Goal: Task Accomplishment & Management: Manage account settings

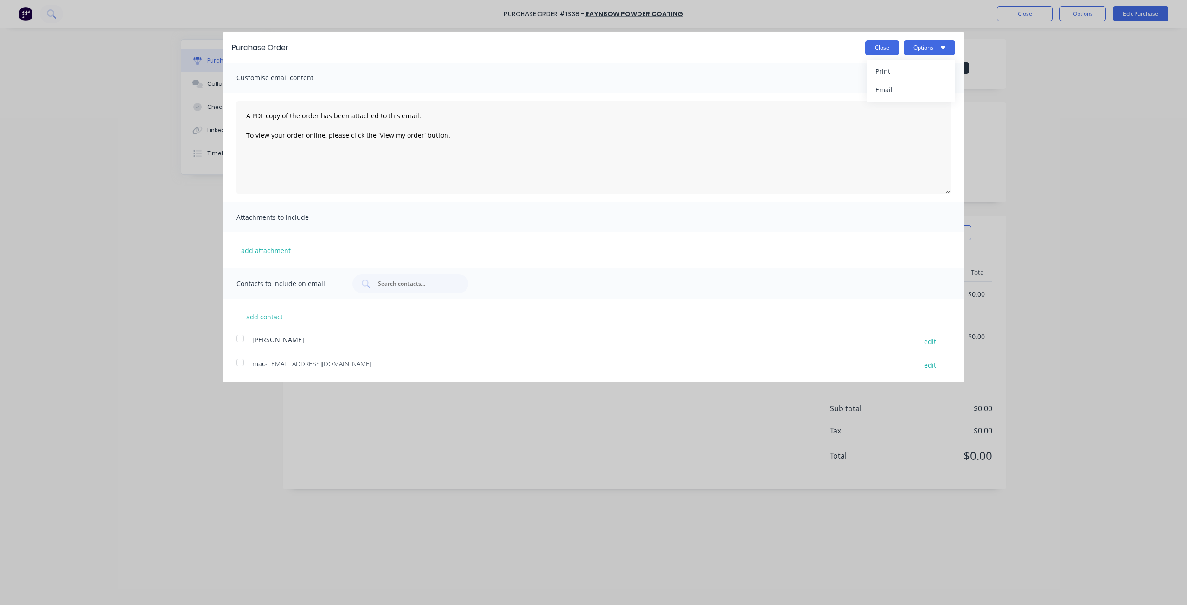
click at [890, 46] on button "Close" at bounding box center [882, 47] width 34 height 15
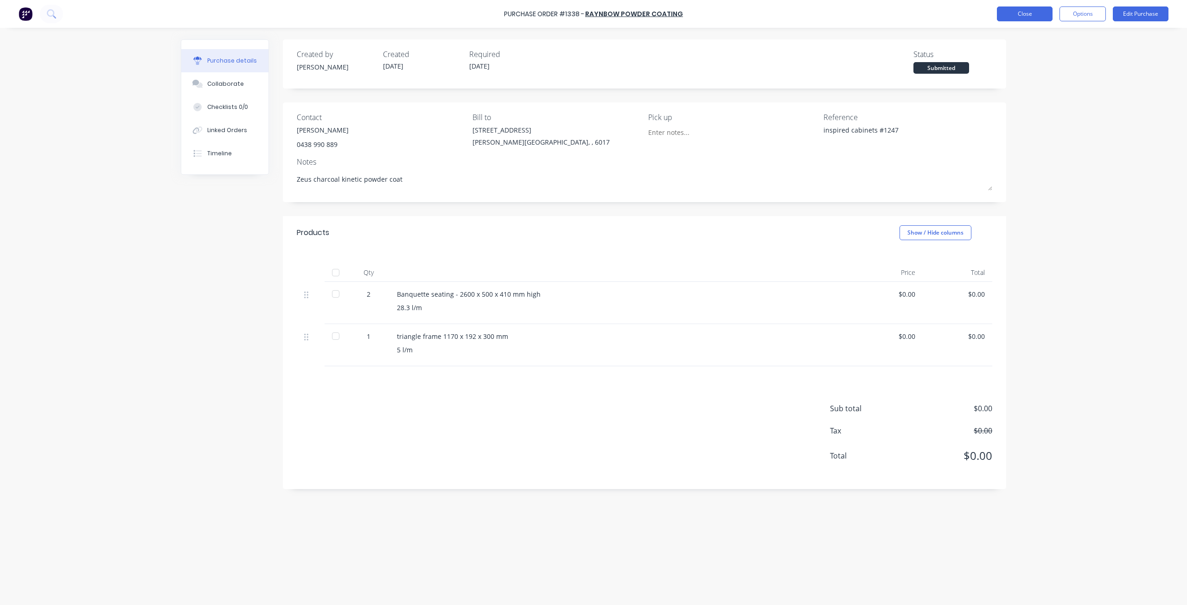
click at [1021, 16] on button "Close" at bounding box center [1025, 13] width 56 height 15
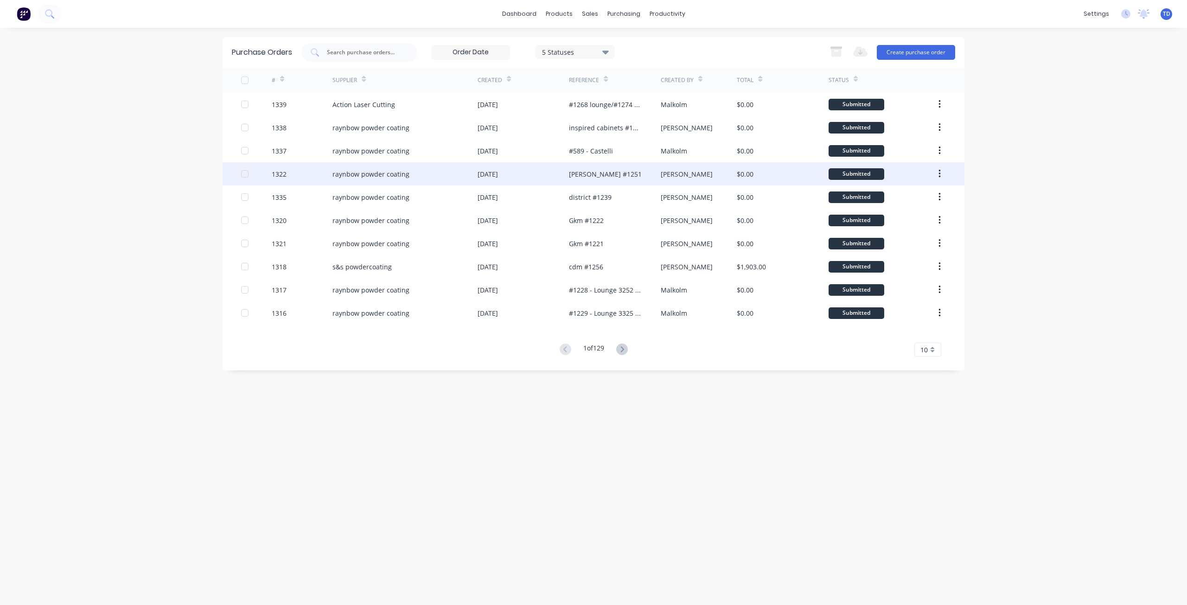
click at [551, 173] on div "[DATE]" at bounding box center [523, 173] width 91 height 23
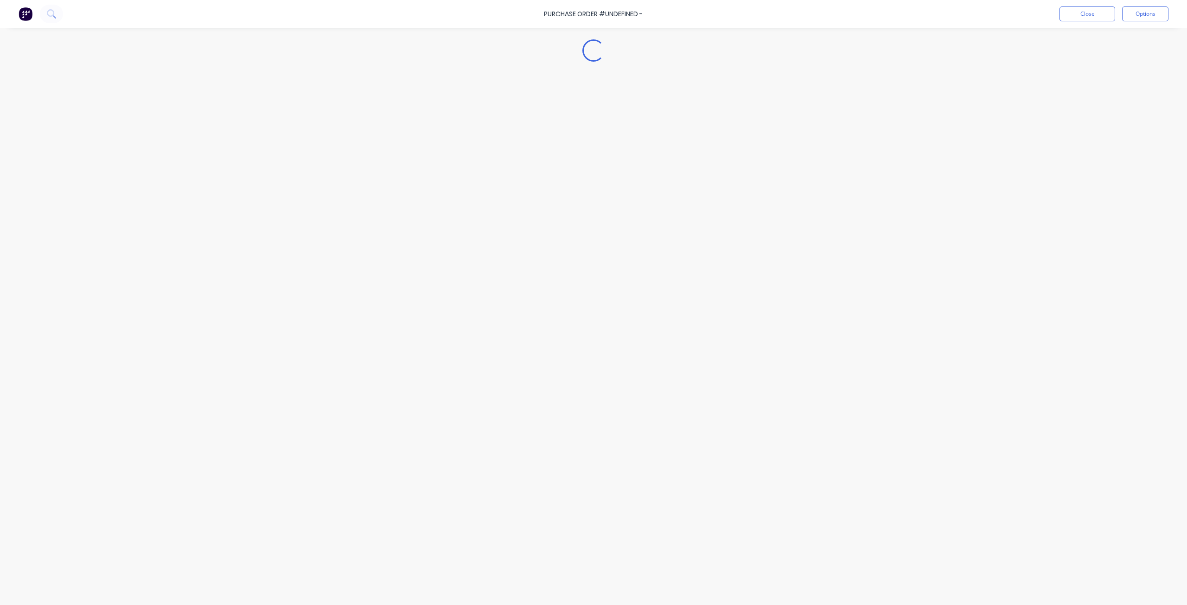
type textarea "x"
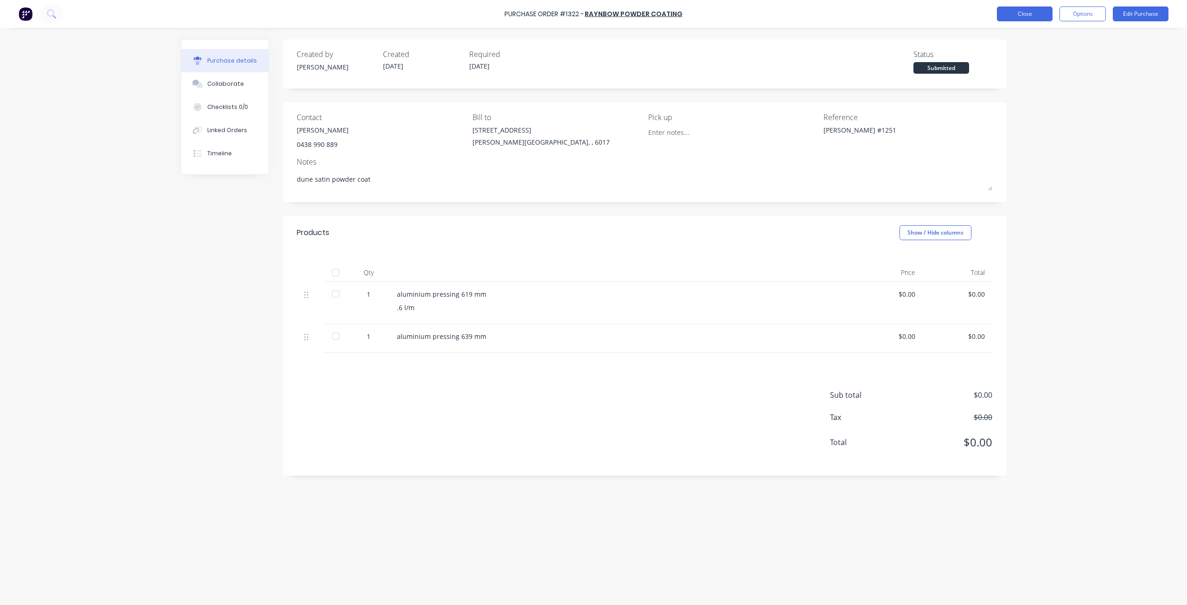
click at [1003, 13] on button "Close" at bounding box center [1025, 13] width 56 height 15
